Goal: Task Accomplishment & Management: Use online tool/utility

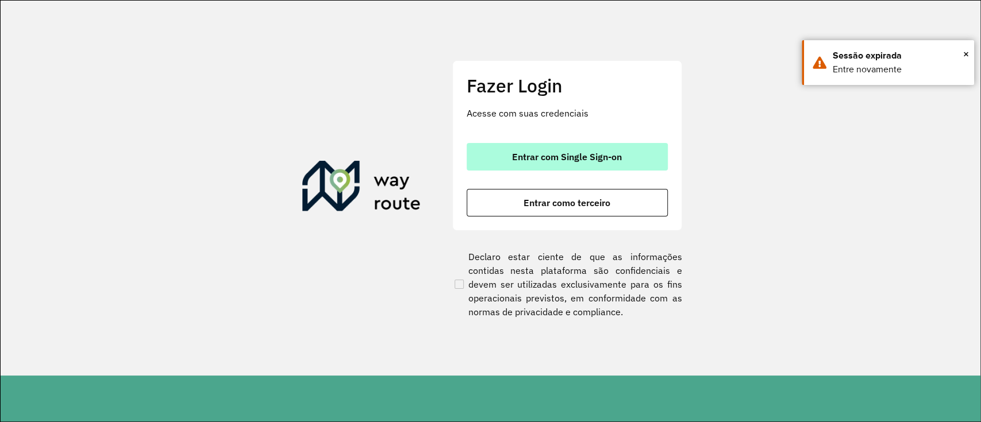
click at [569, 158] on span "Entrar com Single Sign-on" at bounding box center [567, 156] width 110 height 9
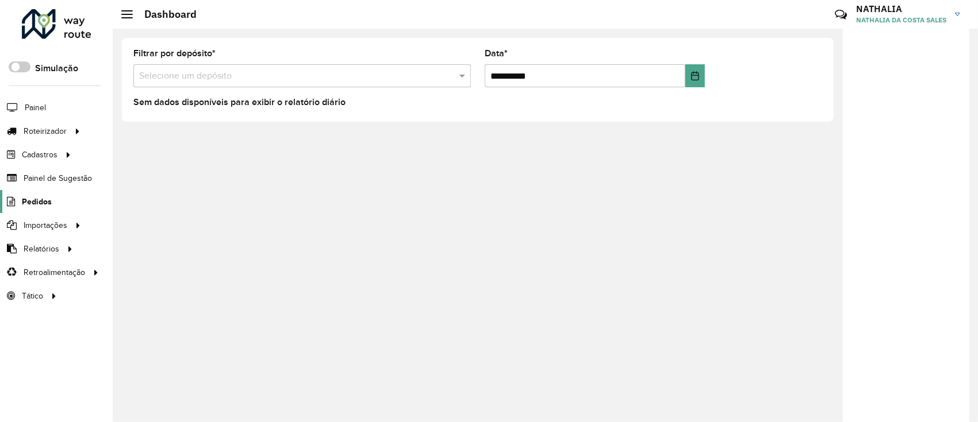
click at [37, 199] on span "Pedidos" at bounding box center [37, 202] width 30 height 12
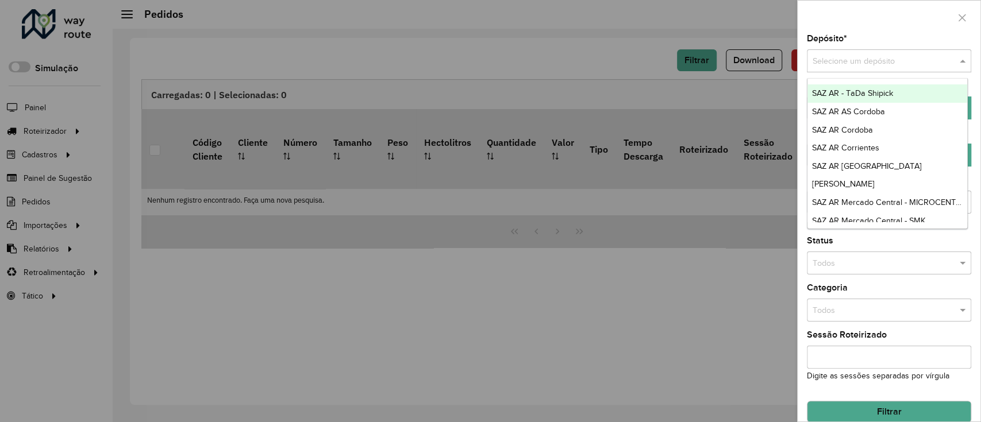
click at [867, 56] on input "text" at bounding box center [878, 61] width 130 height 13
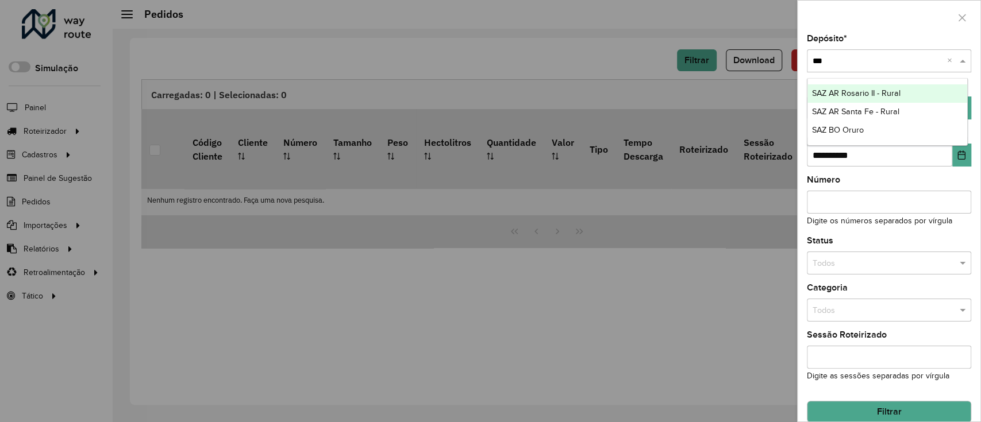
type input "****"
click at [838, 89] on span "SAZ BO Oruro" at bounding box center [838, 93] width 52 height 9
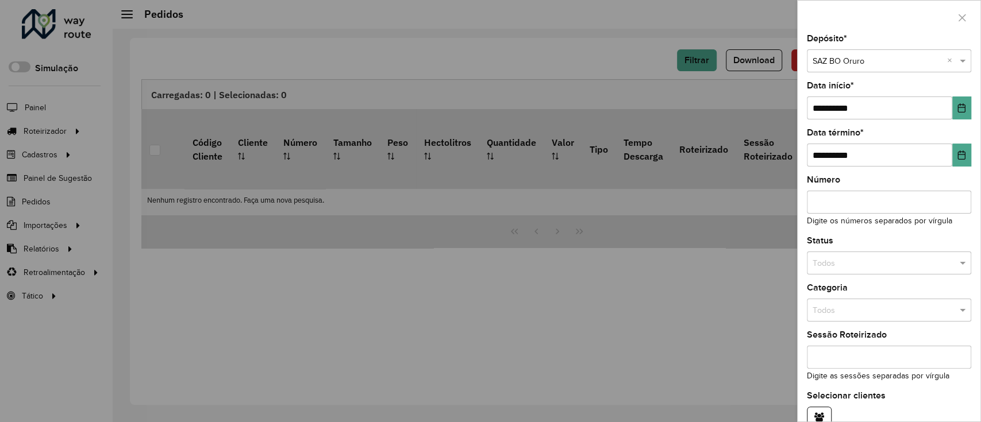
click at [968, 108] on div "**********" at bounding box center [889, 227] width 183 height 387
click at [961, 107] on icon "Choose Date" at bounding box center [961, 107] width 9 height 9
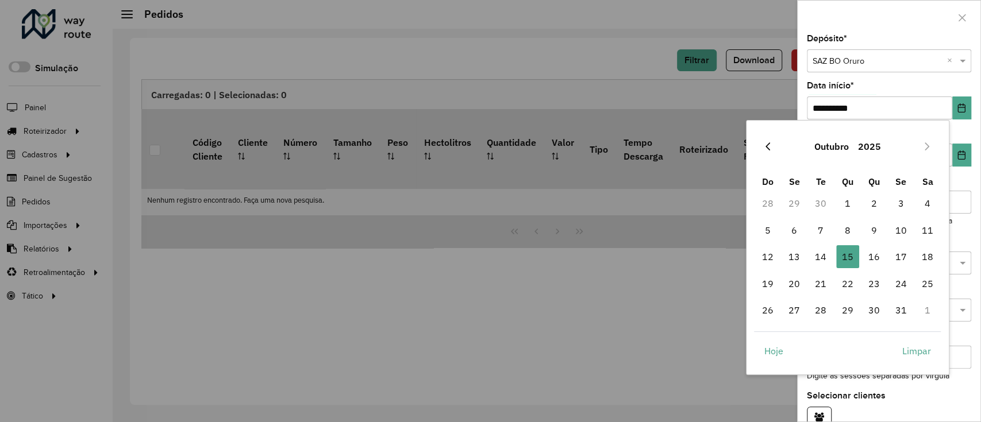
click at [763, 144] on icon "Previous Month" at bounding box center [767, 146] width 9 height 9
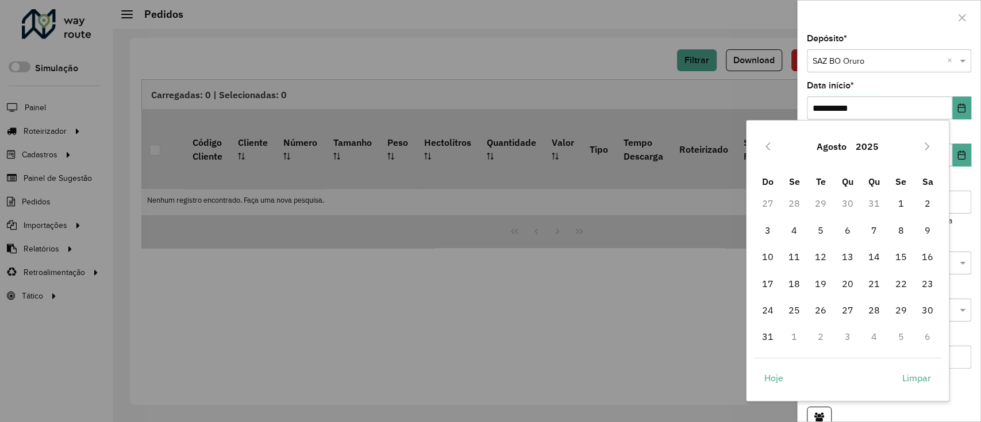
click at [763, 144] on icon "Previous Month" at bounding box center [767, 146] width 9 height 9
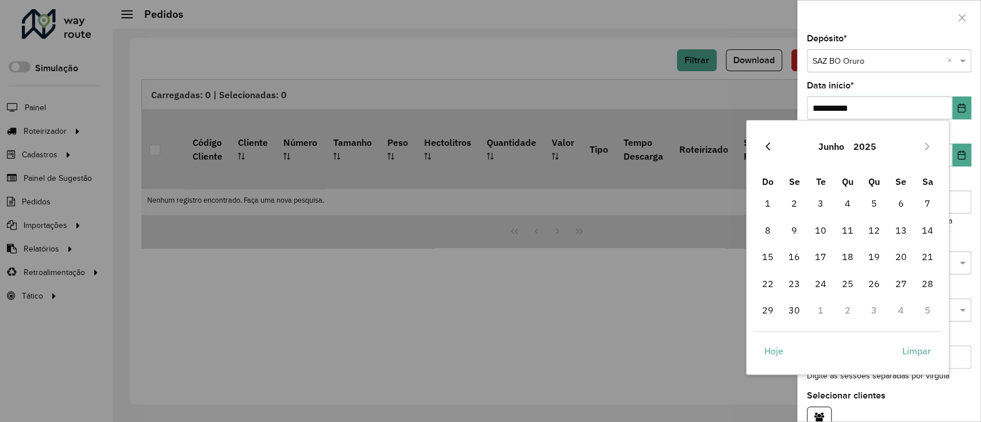
click at [763, 144] on icon "Previous Month" at bounding box center [767, 146] width 9 height 9
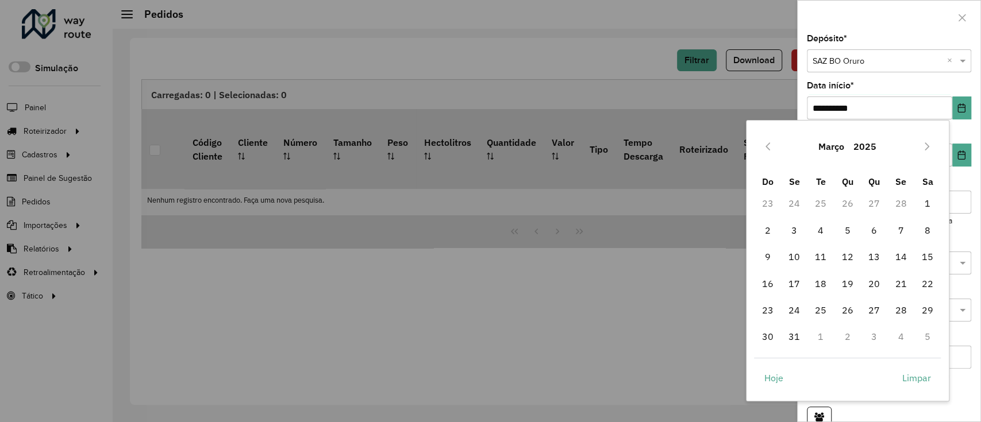
click at [763, 144] on icon "Previous Month" at bounding box center [767, 146] width 9 height 9
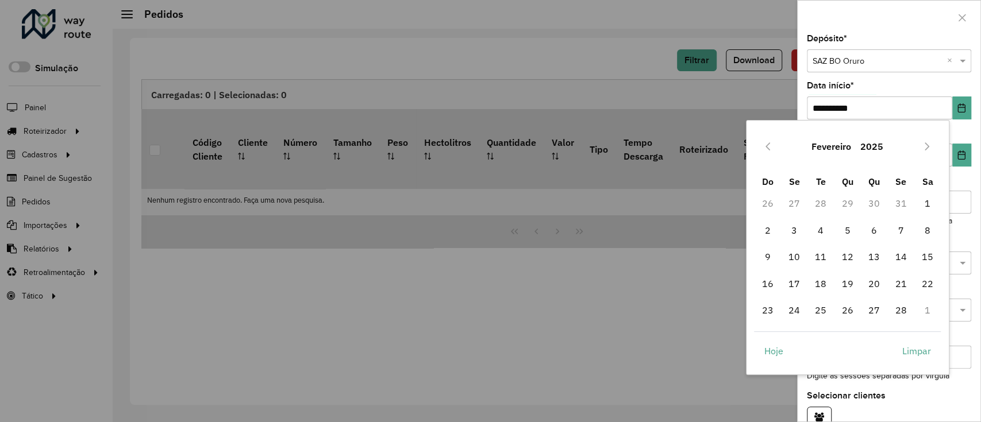
click at [763, 144] on icon "Previous Month" at bounding box center [767, 146] width 9 height 9
click at [849, 208] on span "1" at bounding box center [847, 203] width 23 height 23
type input "**********"
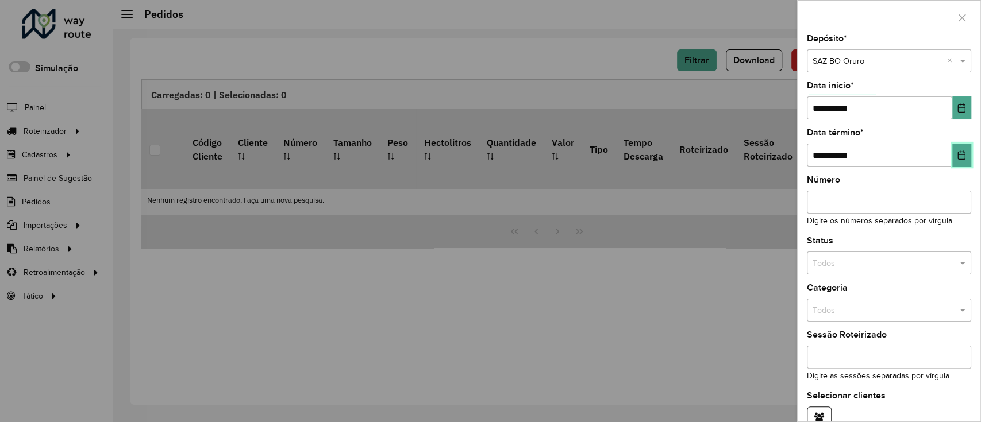
click at [964, 159] on button "Choose Date" at bounding box center [961, 155] width 19 height 23
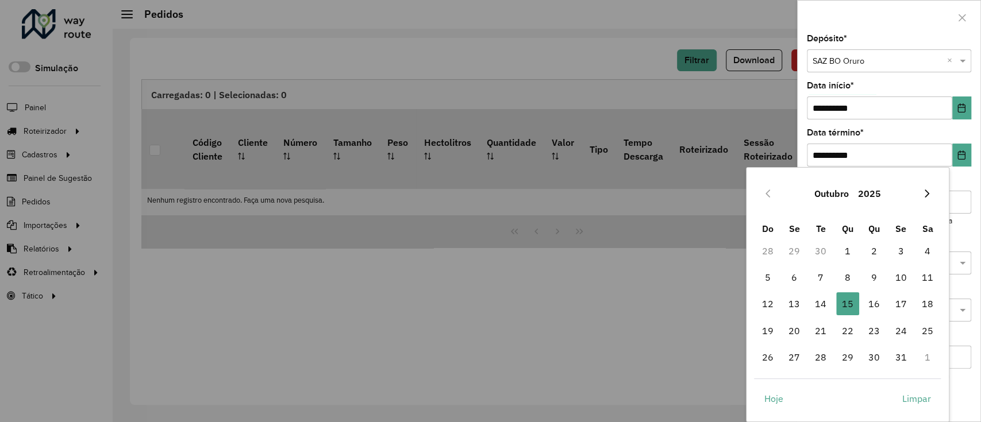
click at [930, 187] on button "Next Month" at bounding box center [927, 193] width 18 height 18
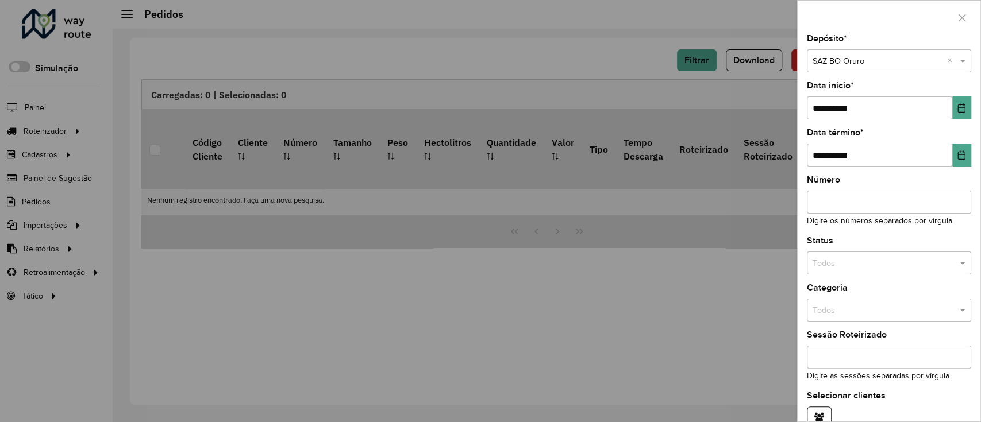
click at [943, 168] on div "**********" at bounding box center [889, 227] width 183 height 387
click at [958, 155] on icon "Choose Date" at bounding box center [961, 155] width 7 height 9
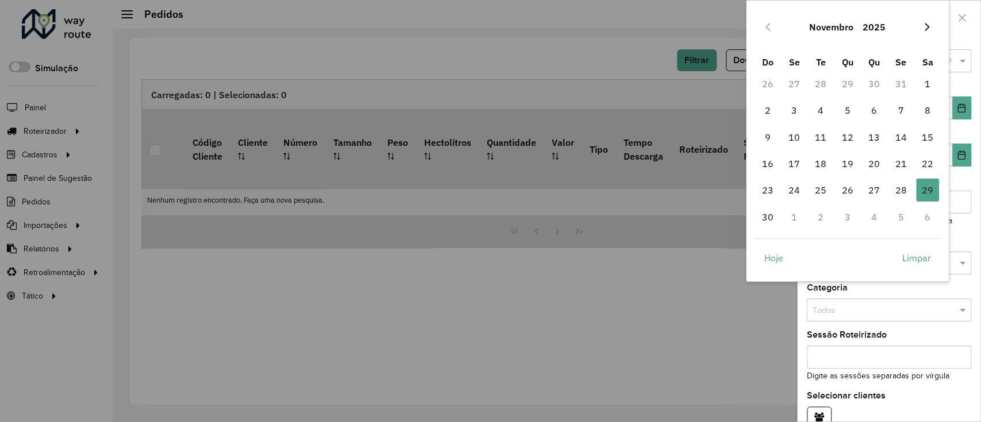
click at [928, 23] on icon "Next Month" at bounding box center [926, 26] width 9 height 9
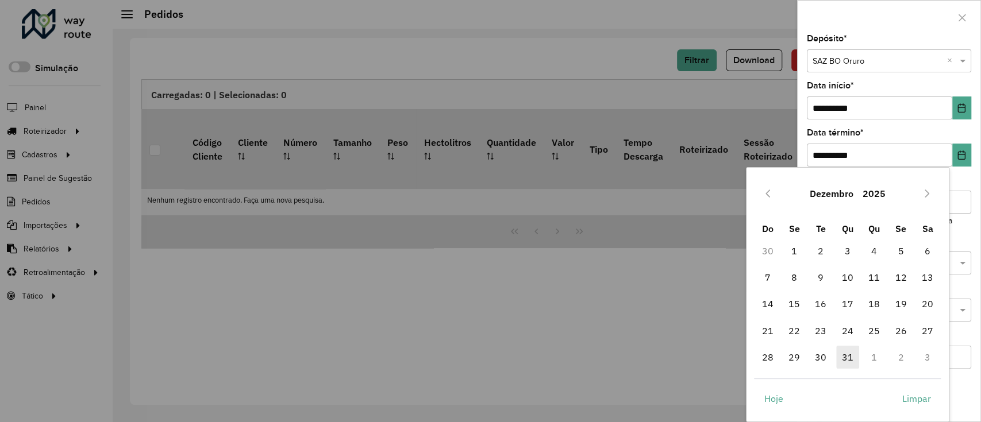
click at [855, 357] on span "31" at bounding box center [847, 357] width 23 height 23
type input "**********"
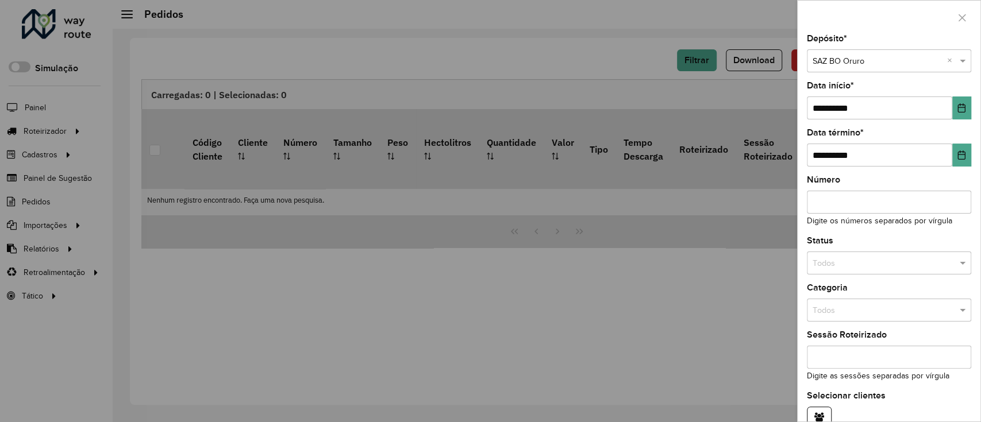
click at [917, 260] on input "text" at bounding box center [878, 263] width 130 height 13
click at [894, 313] on div "Não roteirizado" at bounding box center [888, 314] width 160 height 18
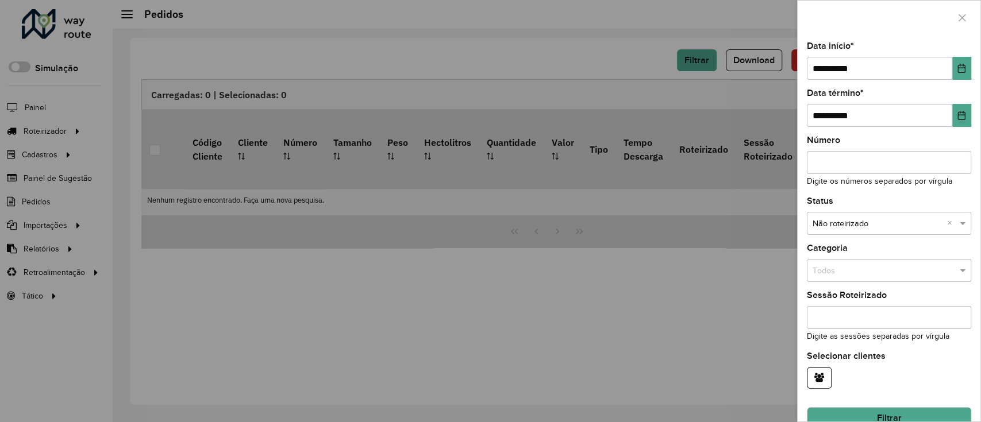
scroll to position [61, 0]
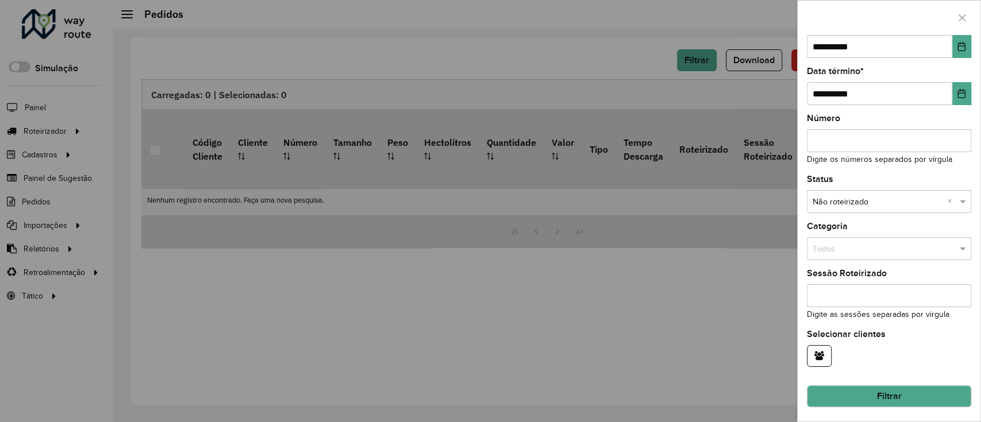
click at [927, 393] on button "Filtrar" at bounding box center [889, 397] width 164 height 22
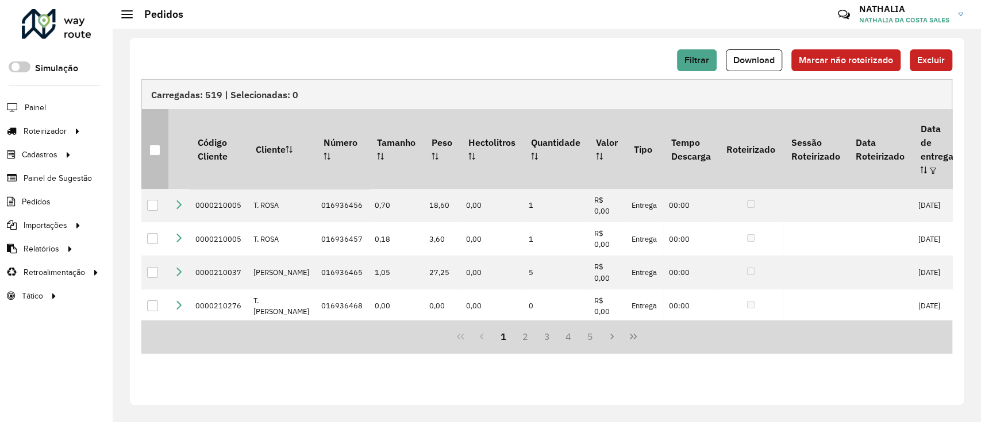
click at [149, 145] on div at bounding box center [154, 150] width 11 height 11
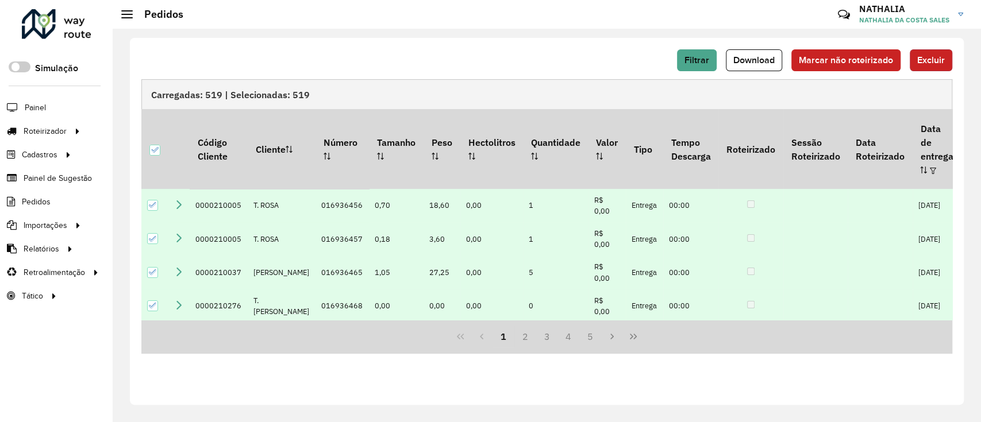
click at [929, 61] on span "Excluir" at bounding box center [931, 60] width 28 height 10
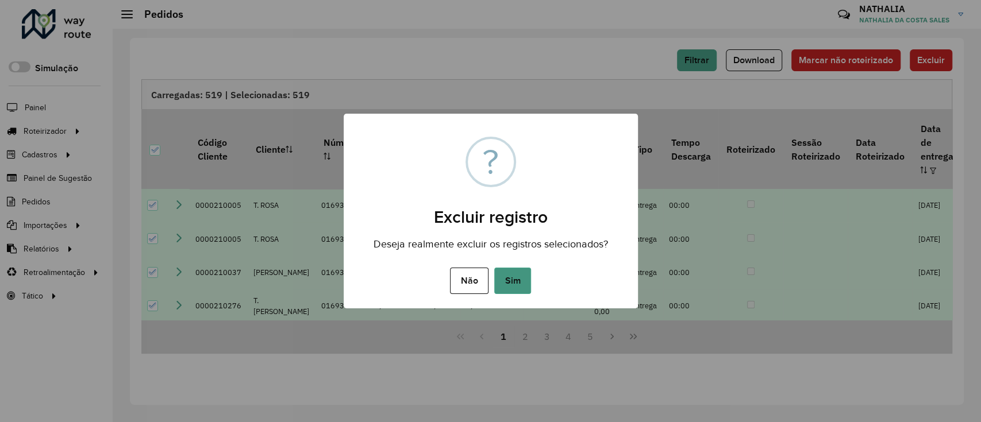
click at [516, 277] on button "Sim" at bounding box center [512, 281] width 37 height 26
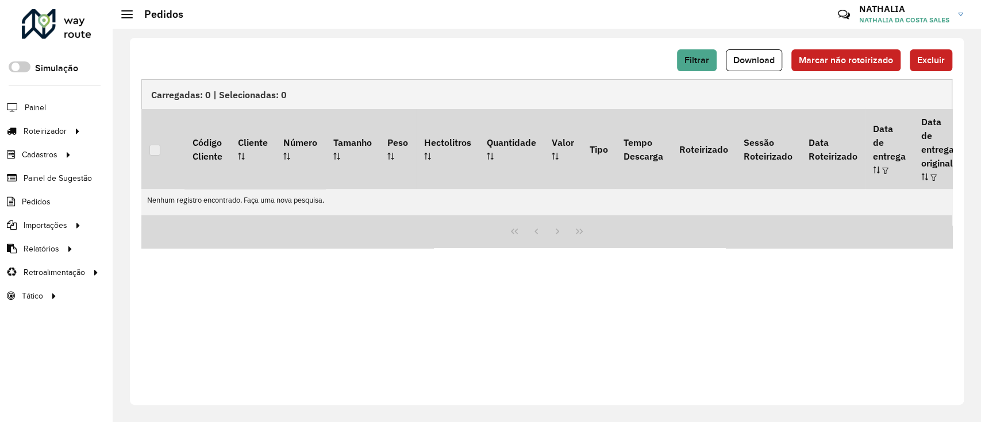
click at [529, 354] on div "Filtrar Download Marcar não roteirizado Excluir Carregadas: 0 | Selecionadas: 0…" at bounding box center [547, 221] width 834 height 367
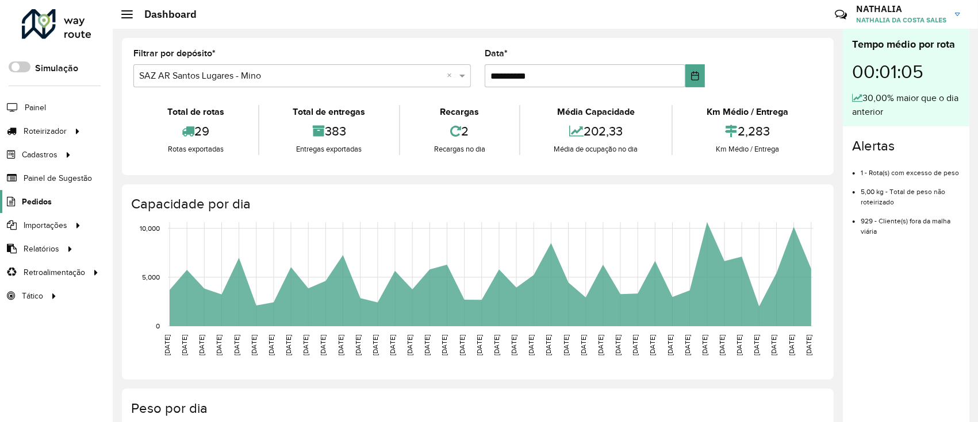
click at [36, 200] on span "Pedidos" at bounding box center [37, 202] width 30 height 12
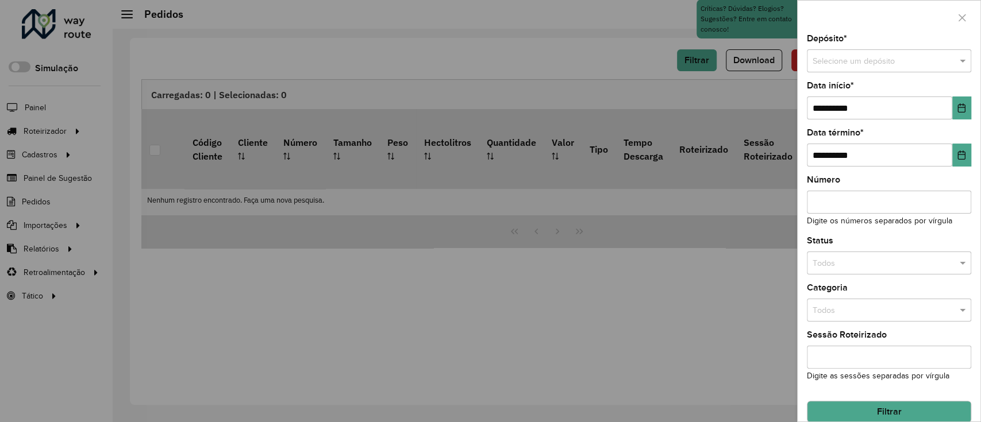
click at [706, 324] on div at bounding box center [490, 211] width 981 height 422
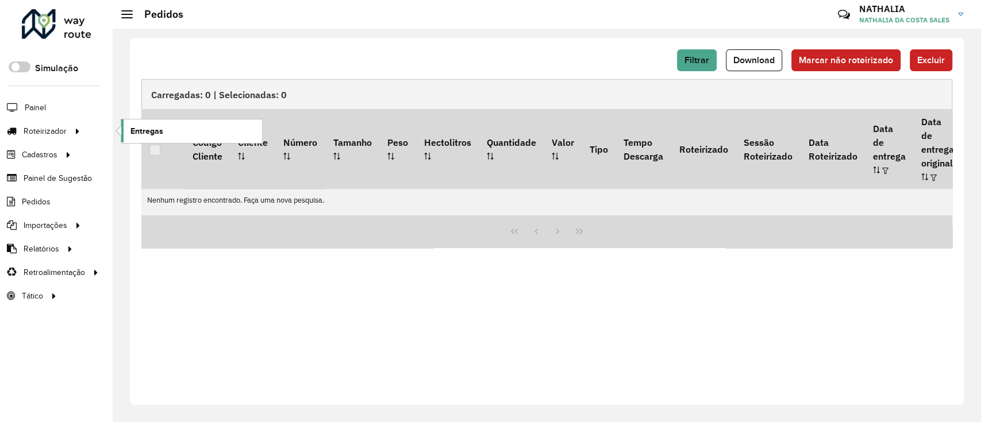
click at [186, 129] on link "Entregas" at bounding box center [191, 131] width 141 height 23
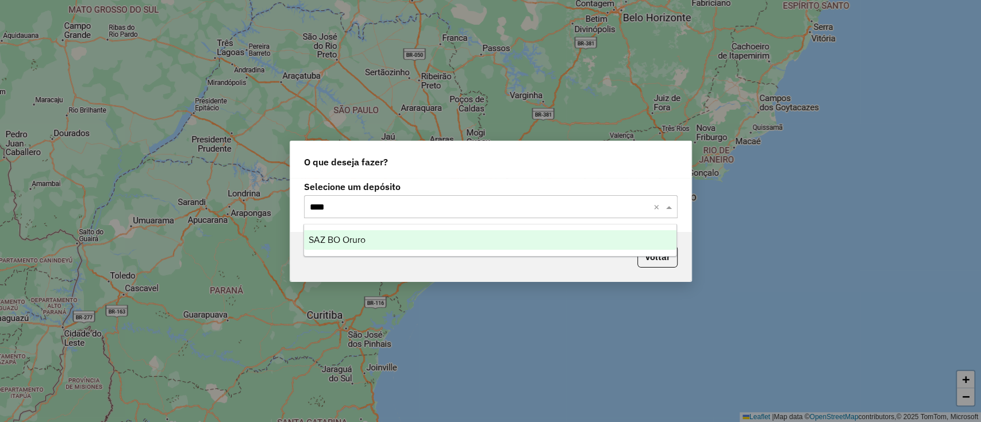
type input "*****"
click at [451, 248] on div "SAZ BO Oruro" at bounding box center [490, 240] width 372 height 20
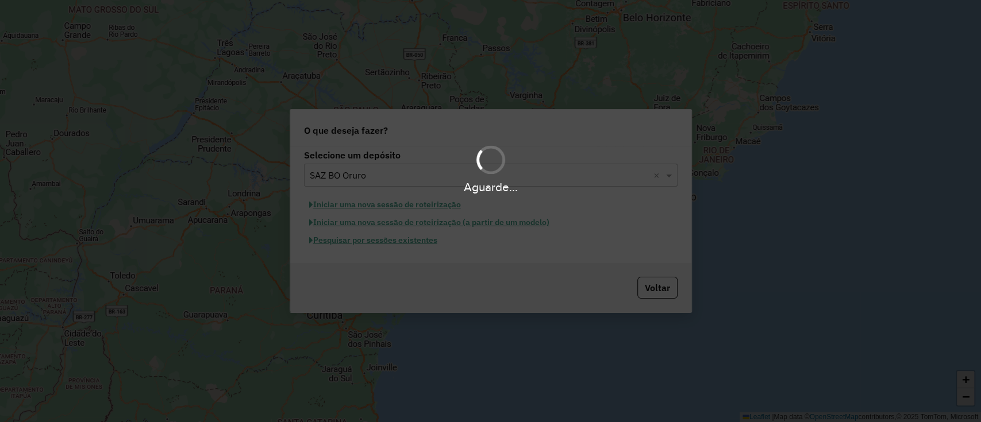
click at [417, 207] on div "Aguarde..." at bounding box center [490, 211] width 981 height 422
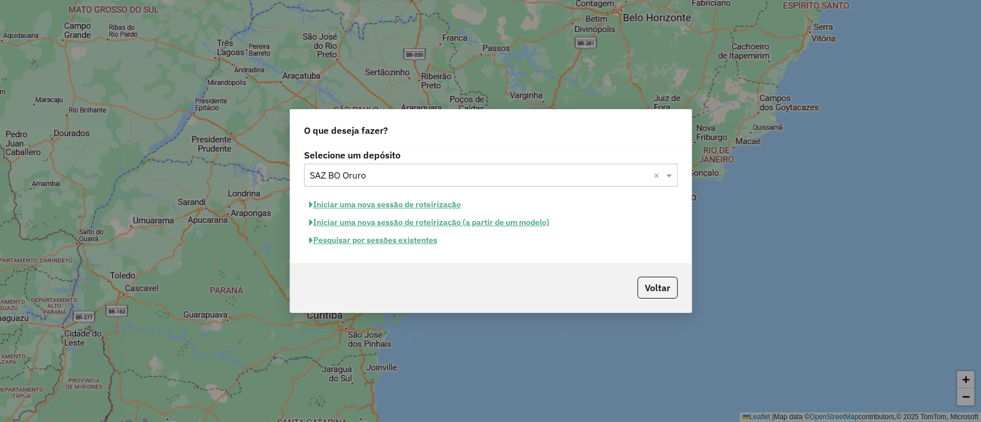
click at [416, 205] on button "Iniciar uma nova sessão de roteirização" at bounding box center [385, 205] width 162 height 18
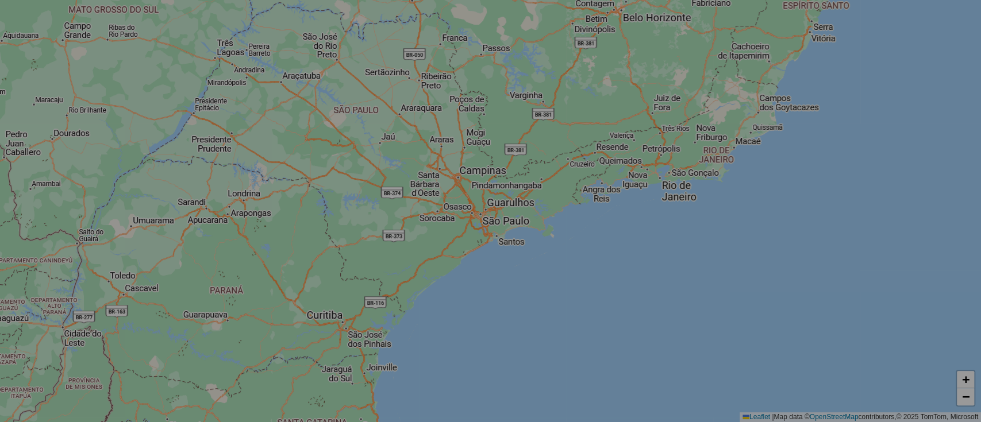
select select "*"
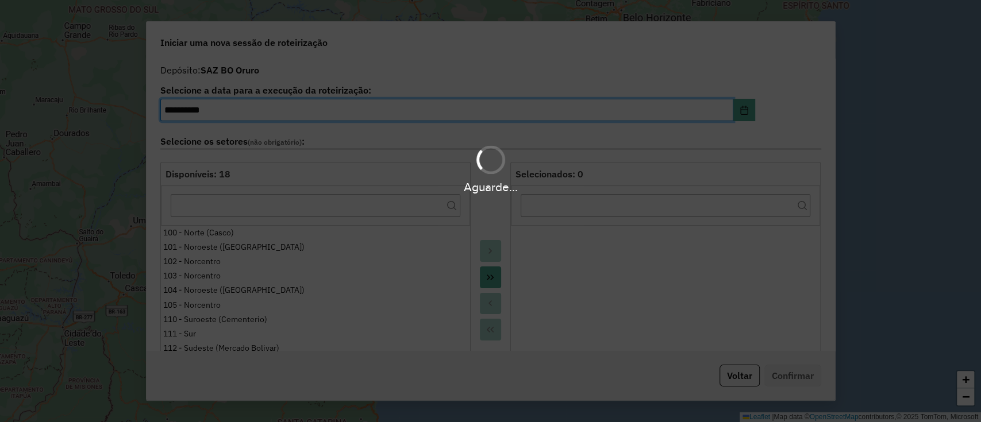
click at [751, 382] on div "Aguarde..." at bounding box center [490, 211] width 981 height 422
click at [745, 378] on button "Voltar" at bounding box center [740, 376] width 40 height 22
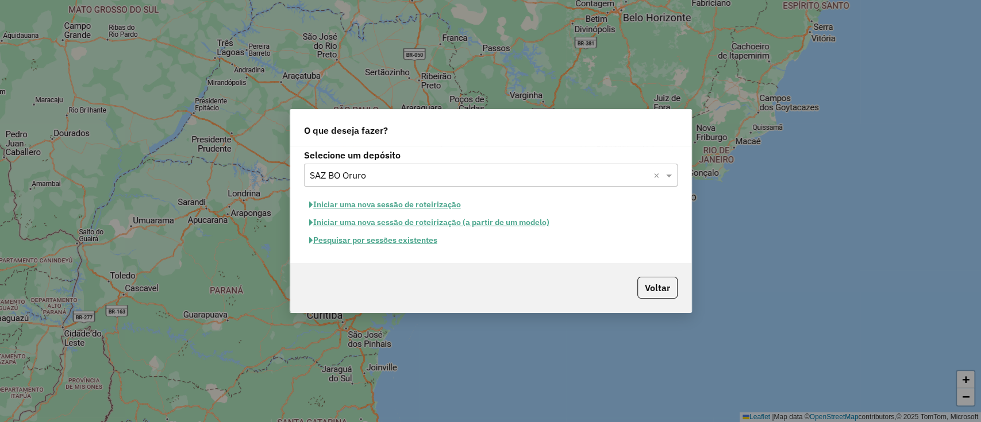
click at [400, 236] on button "Pesquisar por sessões existentes" at bounding box center [373, 241] width 139 height 18
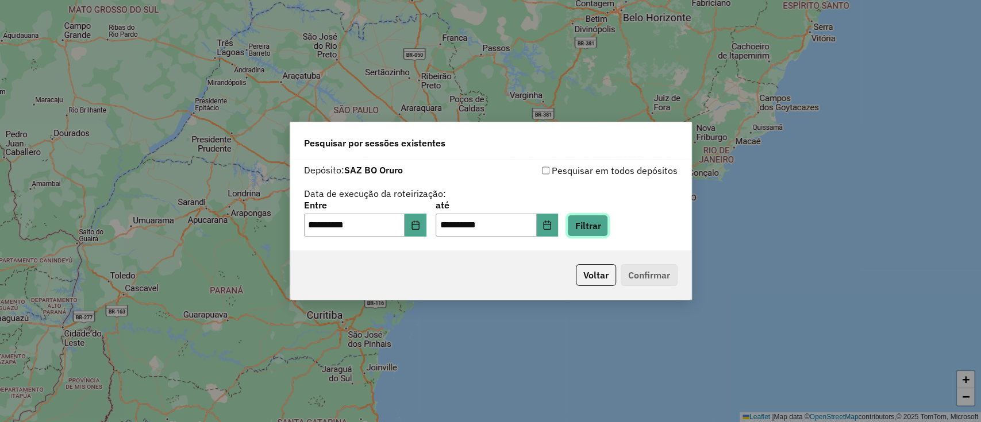
click at [599, 223] on button "Filtrar" at bounding box center [587, 226] width 41 height 22
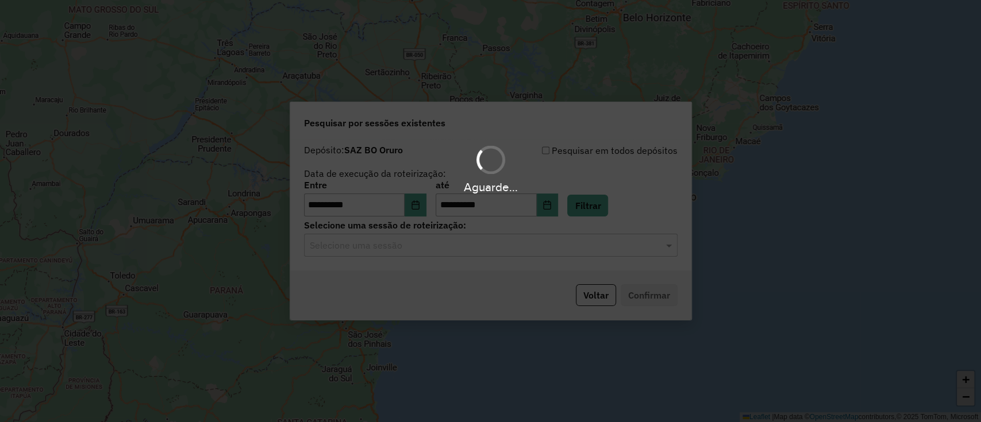
click at [546, 251] on div "Aguarde..." at bounding box center [490, 211] width 981 height 422
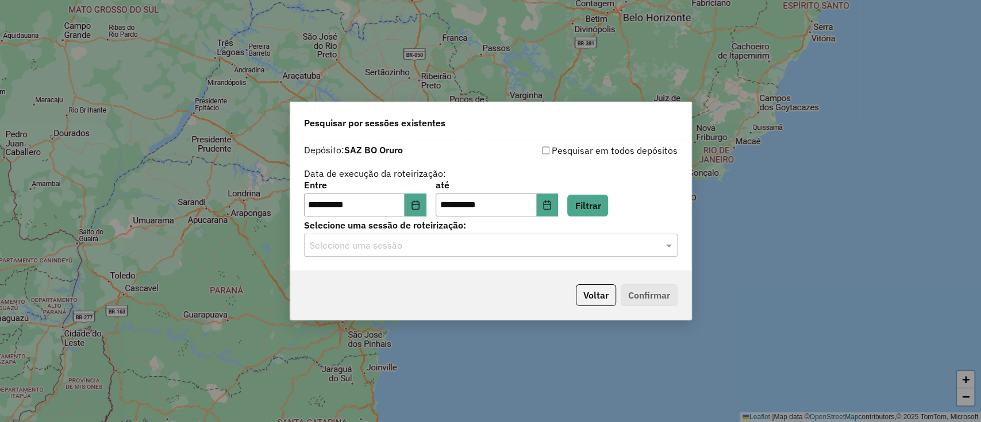
click at [546, 251] on input "text" at bounding box center [479, 246] width 339 height 14
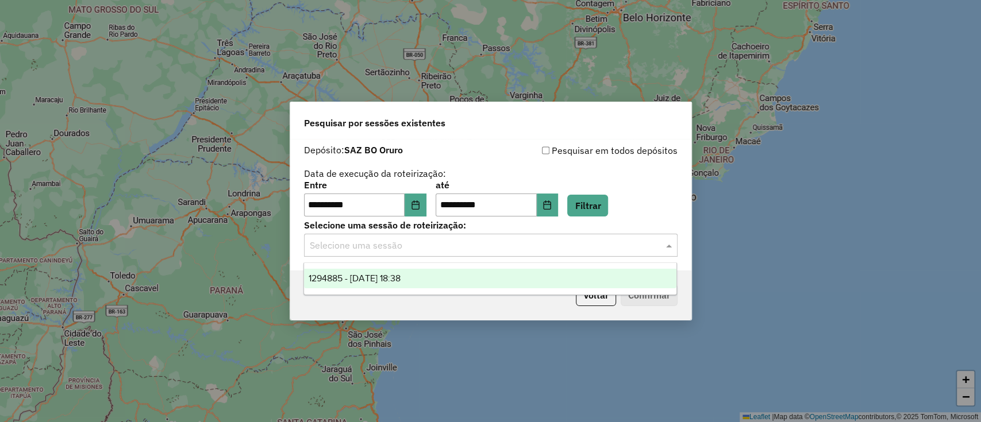
click at [555, 290] on ng-dropdown-panel "1294885 - 15/10/2025 18:38" at bounding box center [490, 279] width 374 height 33
click at [582, 279] on div "1294885 - 15/10/2025 18:38" at bounding box center [490, 279] width 372 height 20
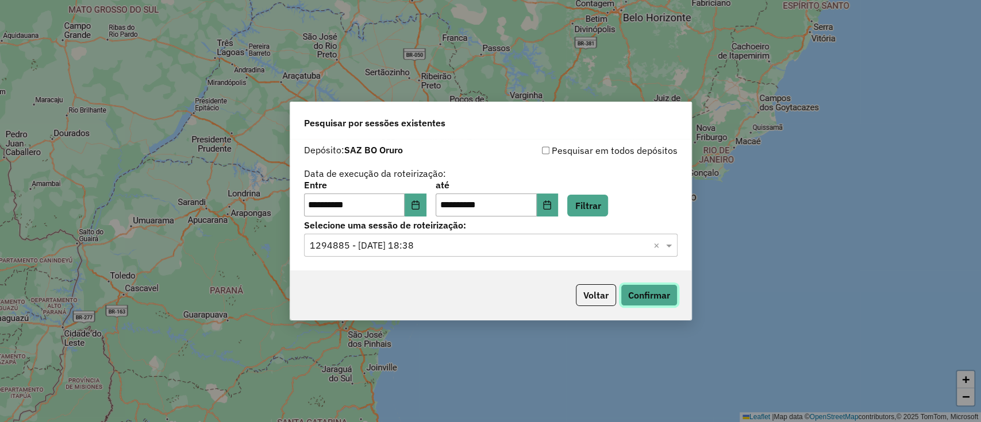
click at [668, 305] on button "Confirmar" at bounding box center [649, 295] width 57 height 22
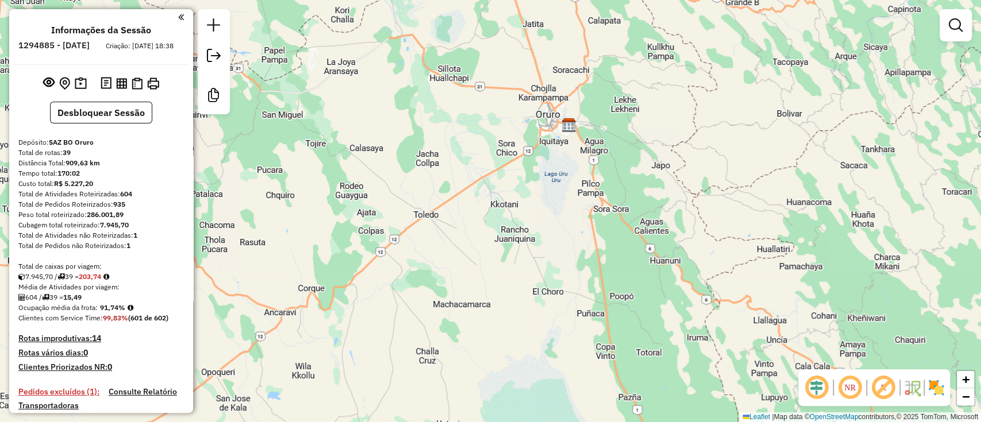
click at [946, 386] on div "NR R" at bounding box center [874, 388] width 152 height 37
click at [938, 386] on img at bounding box center [936, 388] width 18 height 18
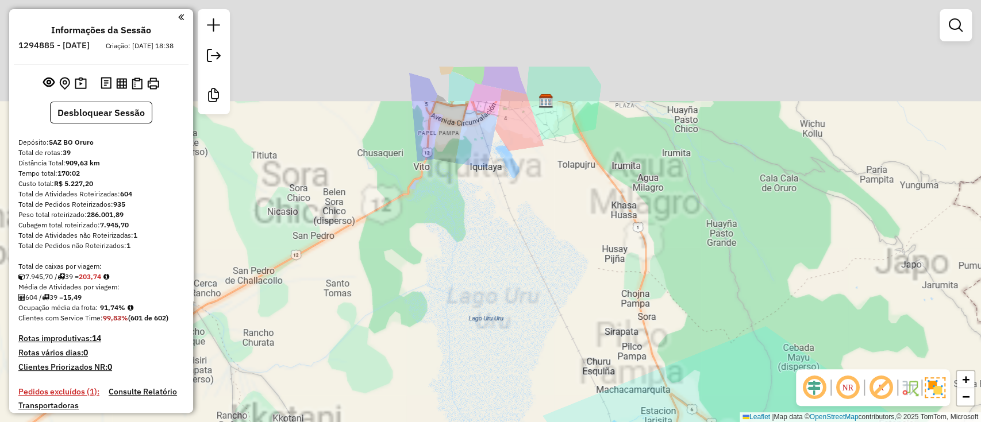
drag, startPoint x: 530, startPoint y: 152, endPoint x: 634, endPoint y: 405, distance: 273.2
click at [640, 417] on div "Janela de atendimento Grade de atendimento Capacidade Transportadoras Veículos …" at bounding box center [490, 211] width 981 height 422
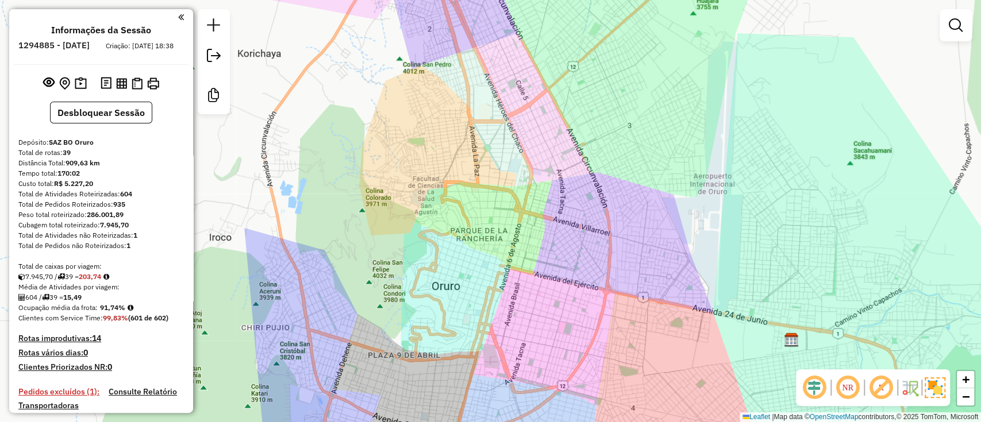
drag, startPoint x: 569, startPoint y: 284, endPoint x: 590, endPoint y: 236, distance: 53.3
click at [590, 236] on div "Janela de atendimento Grade de atendimento Capacidade Transportadoras Veículos …" at bounding box center [490, 211] width 981 height 422
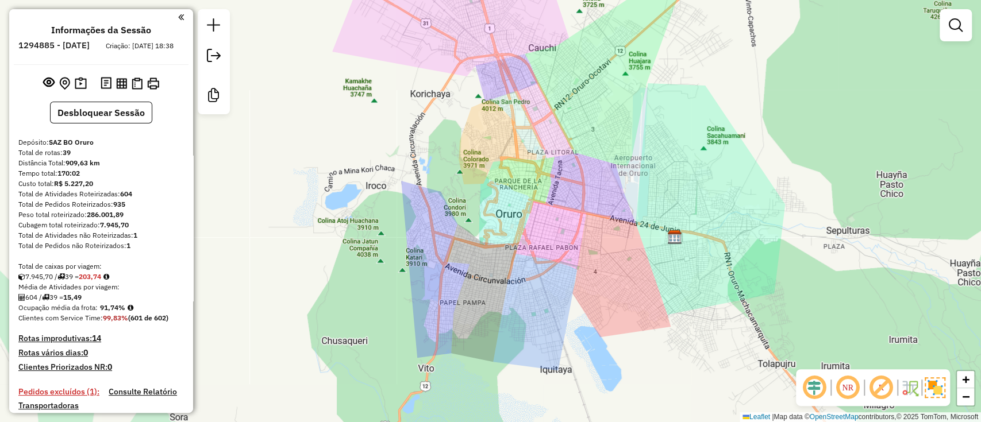
drag, startPoint x: 626, startPoint y: 227, endPoint x: 625, endPoint y: 236, distance: 8.7
click at [625, 236] on div "Janela de atendimento Grade de atendimento Capacidade Transportadoras Veículos …" at bounding box center [490, 211] width 981 height 422
